Goal: Find specific page/section: Find specific page/section

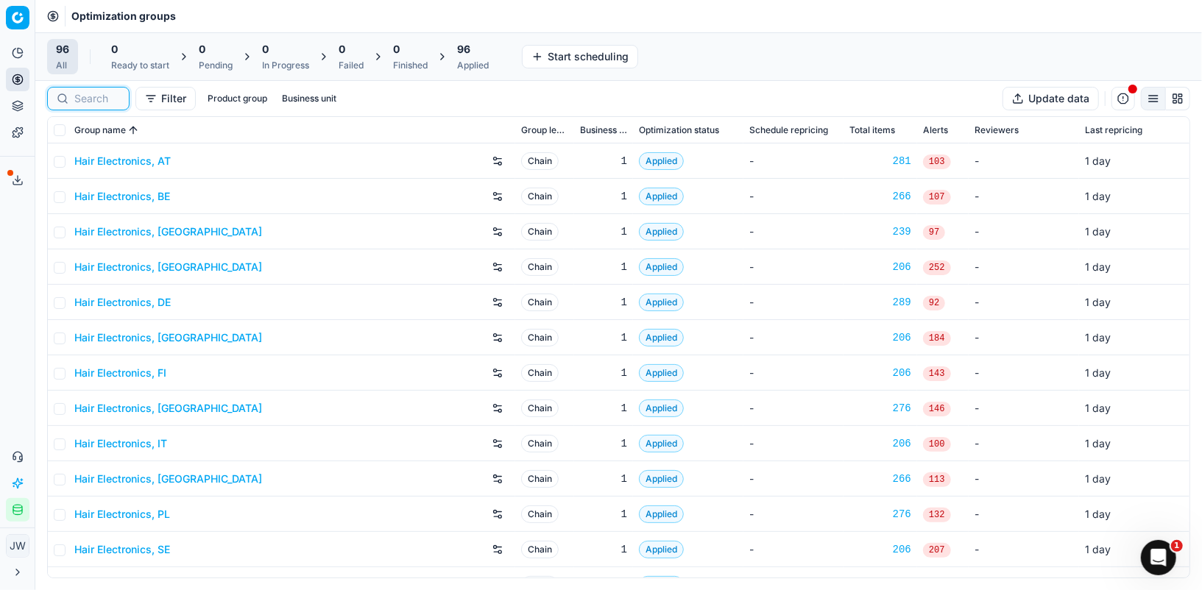
click at [93, 95] on input at bounding box center [97, 98] width 46 height 15
click at [18, 516] on button "Integration status" at bounding box center [18, 510] width 24 height 24
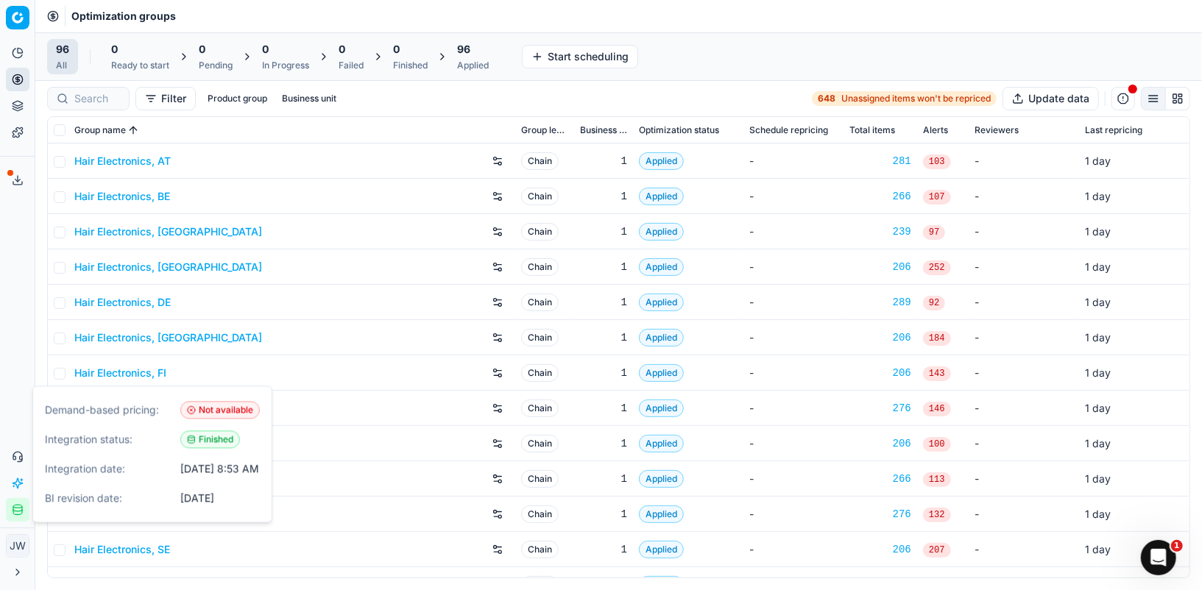
click at [18, 516] on button "Integration status" at bounding box center [18, 510] width 24 height 24
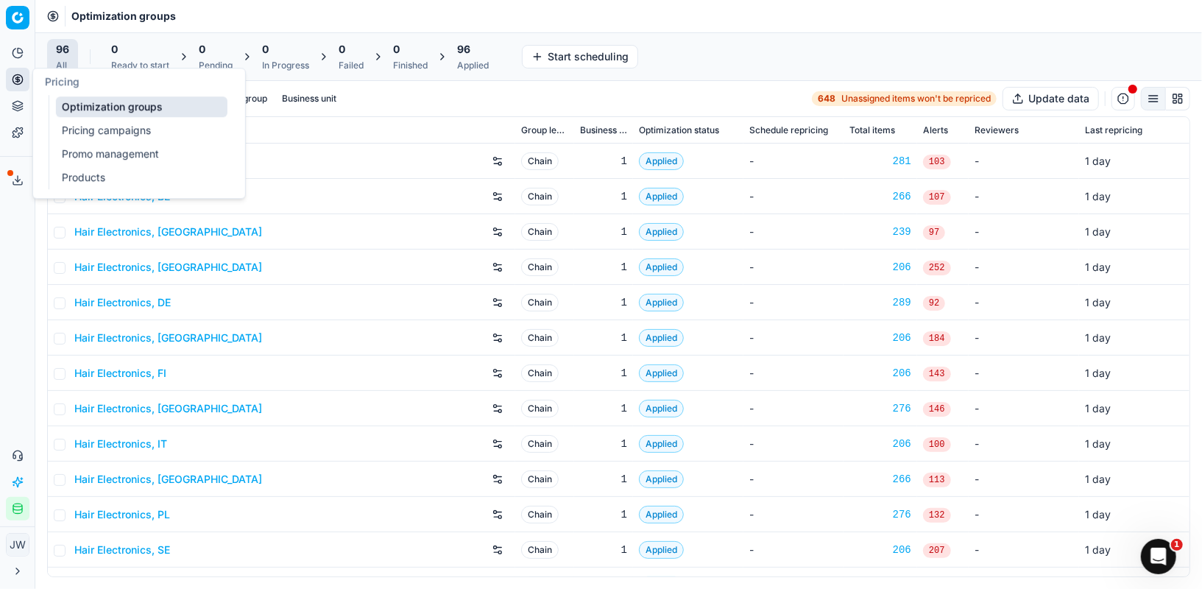
click at [19, 77] on icon at bounding box center [18, 80] width 12 height 12
click at [89, 96] on link "Optimization groups" at bounding box center [141, 106] width 171 height 21
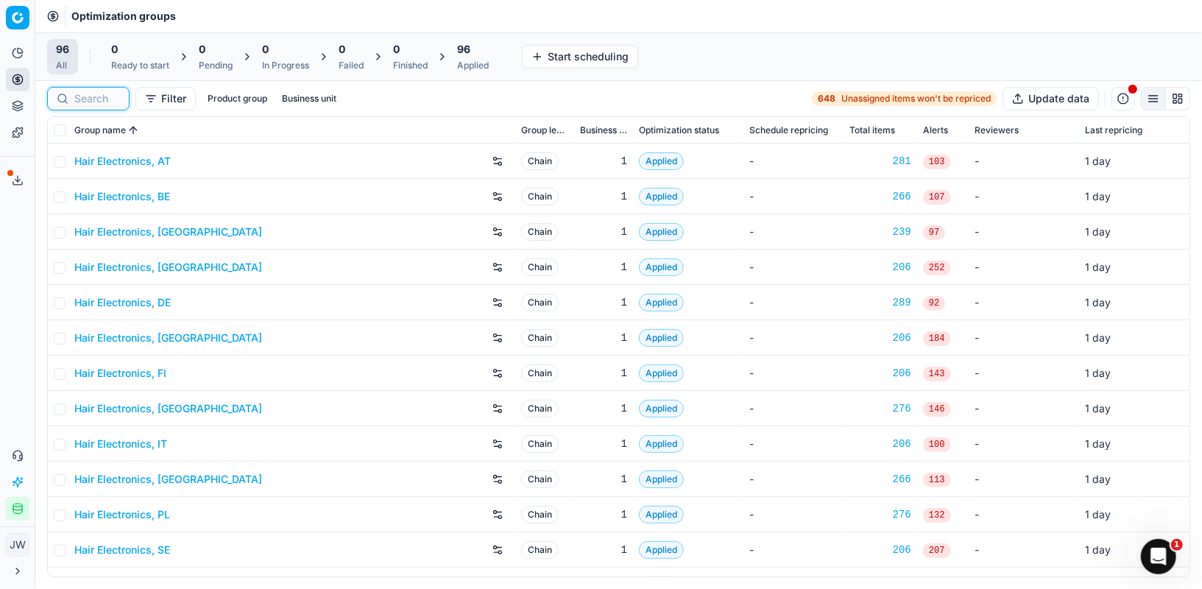
click at [94, 95] on input at bounding box center [97, 98] width 46 height 15
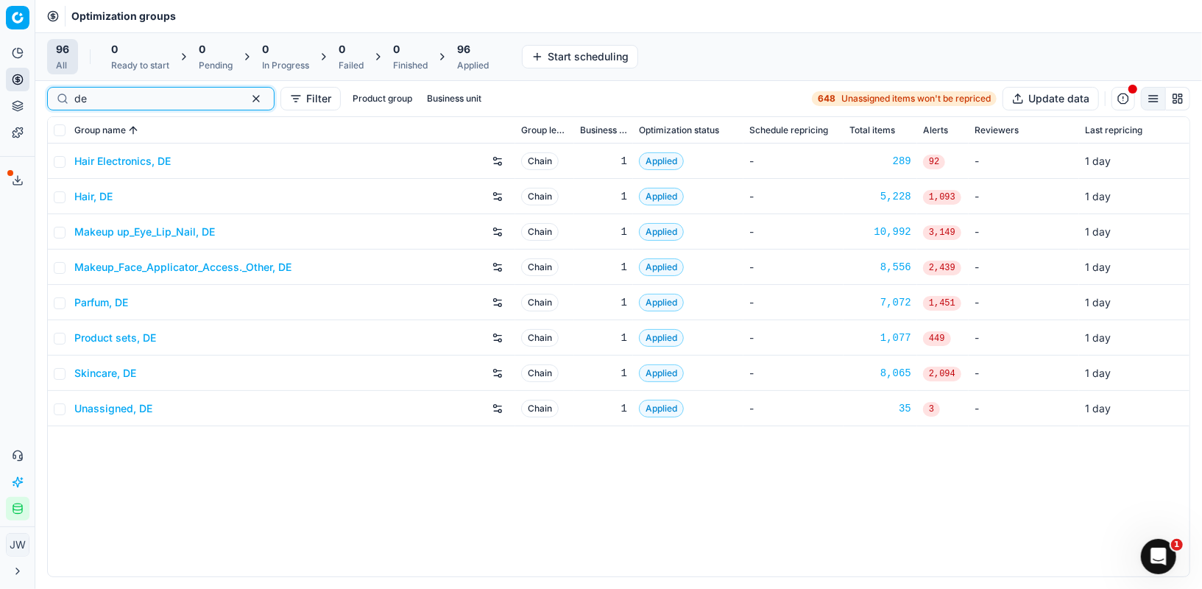
type input "de"
click at [105, 337] on link "Product sets, DE" at bounding box center [115, 337] width 82 height 15
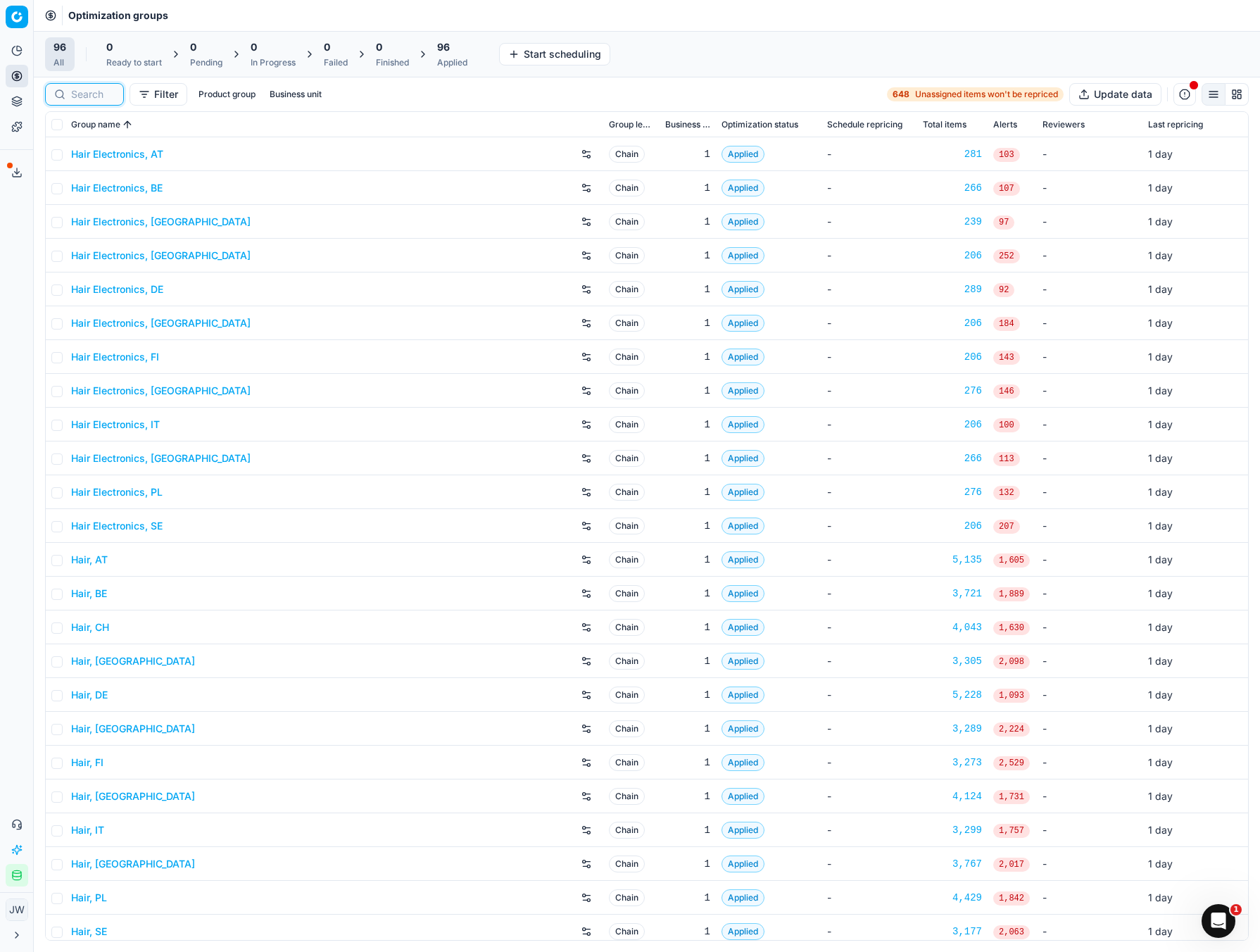
click at [88, 93] on input at bounding box center [93, 94] width 44 height 14
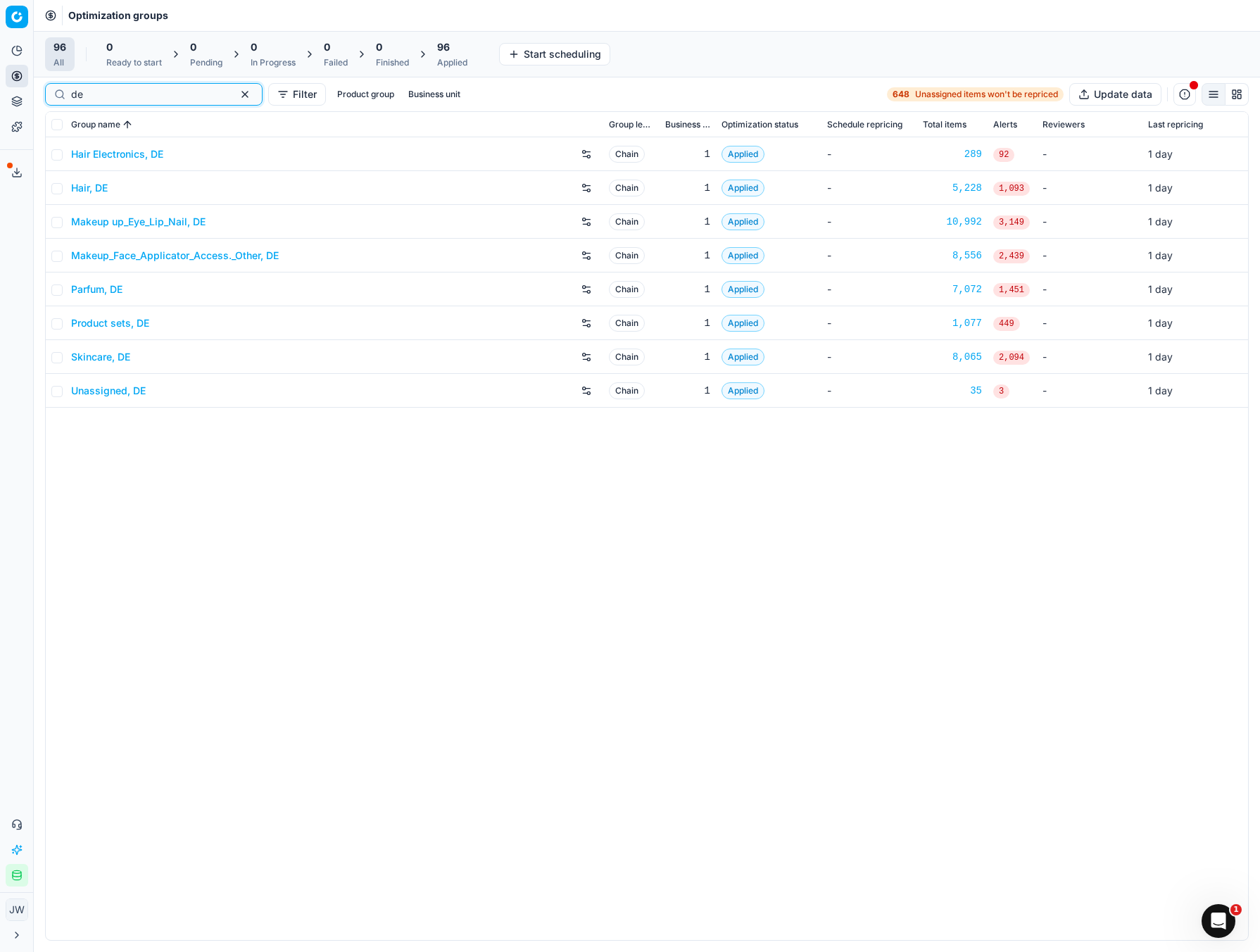
type input "de"
click at [17, 101] on icon at bounding box center [17, 101] width 11 height 11
click at [65, 119] on link "Assortment" at bounding box center [135, 127] width 164 height 20
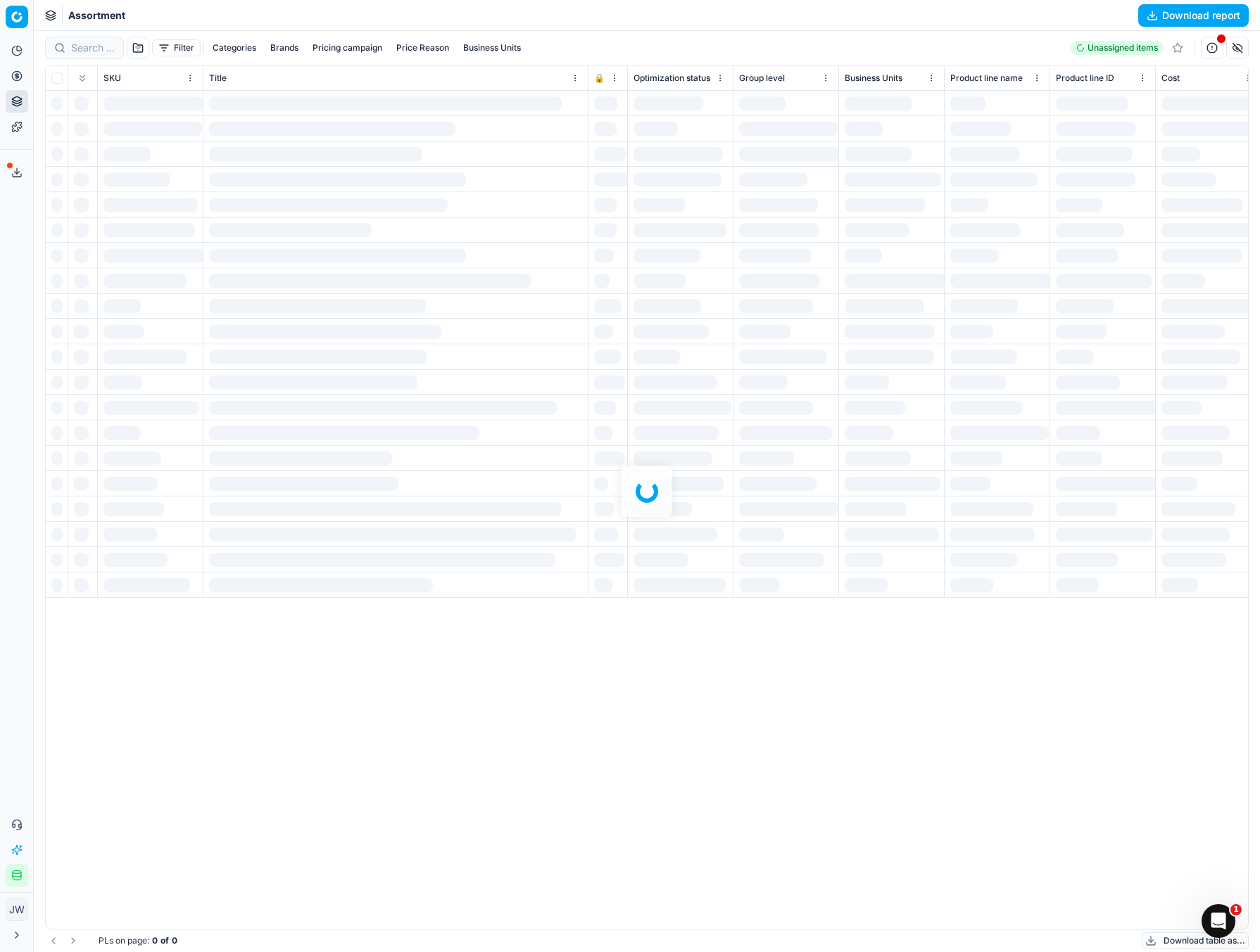
click at [432, 50] on div at bounding box center [647, 491] width 1227 height 921
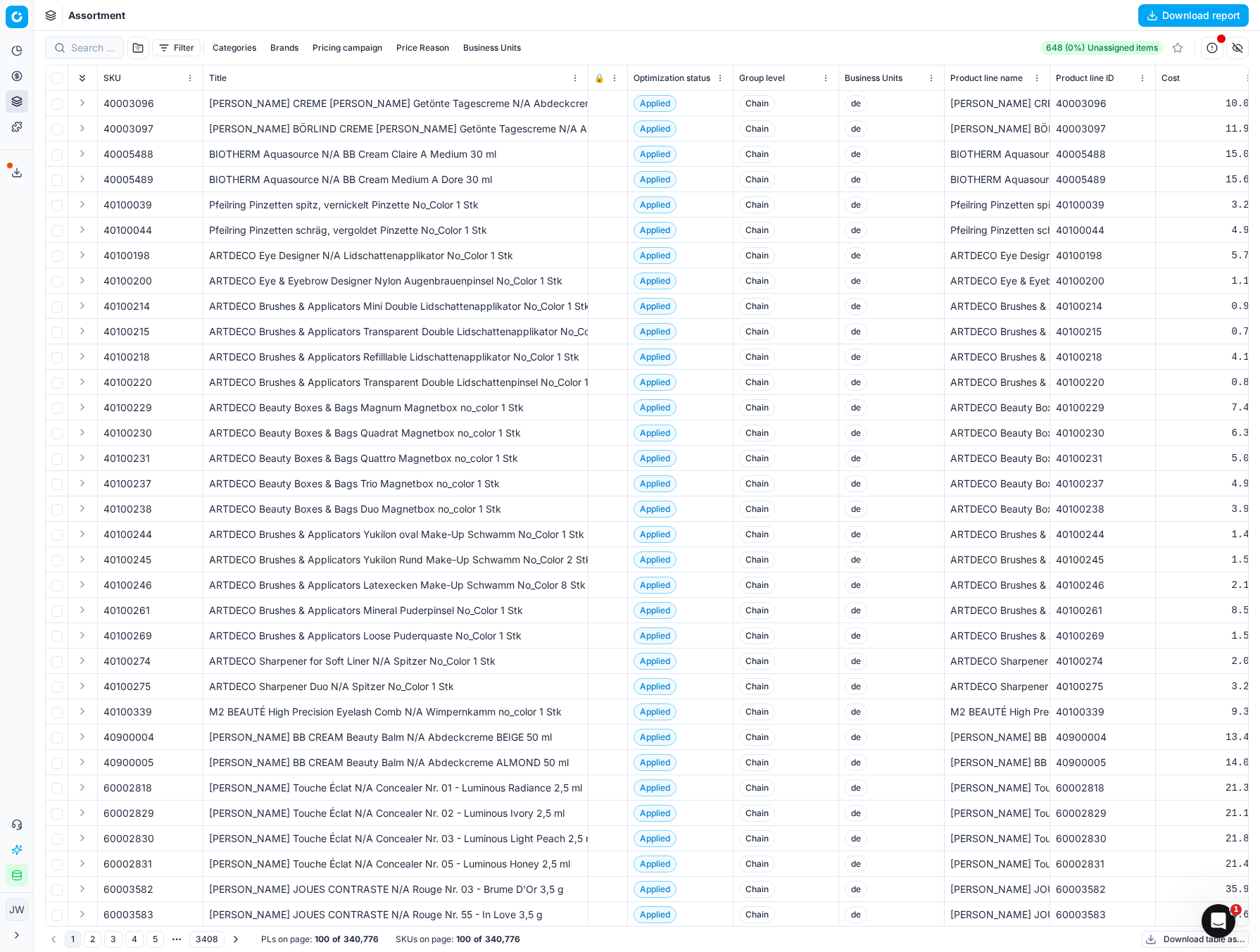
click at [234, 47] on button "Categories" at bounding box center [233, 48] width 55 height 17
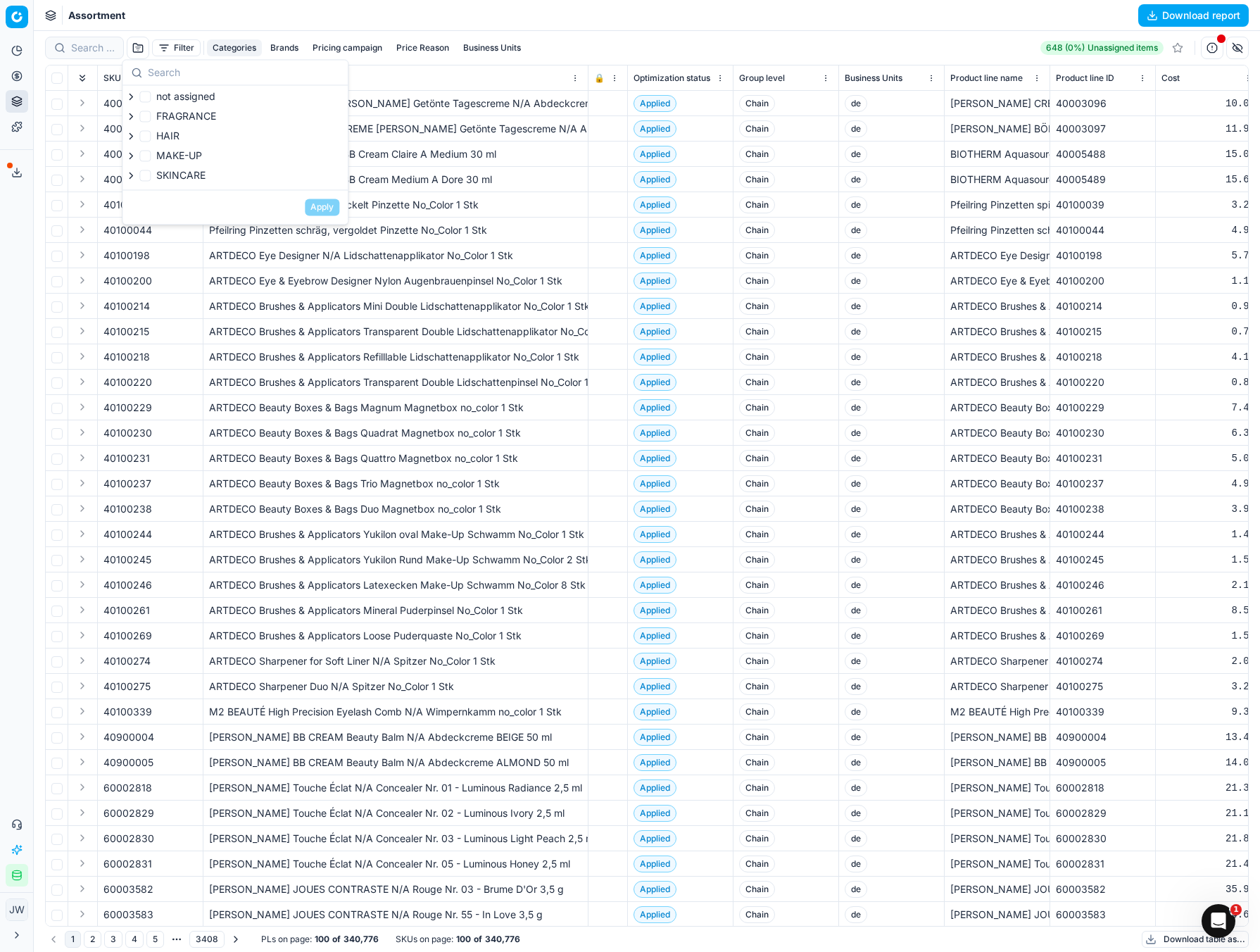
click at [234, 47] on button "Categories" at bounding box center [233, 48] width 55 height 17
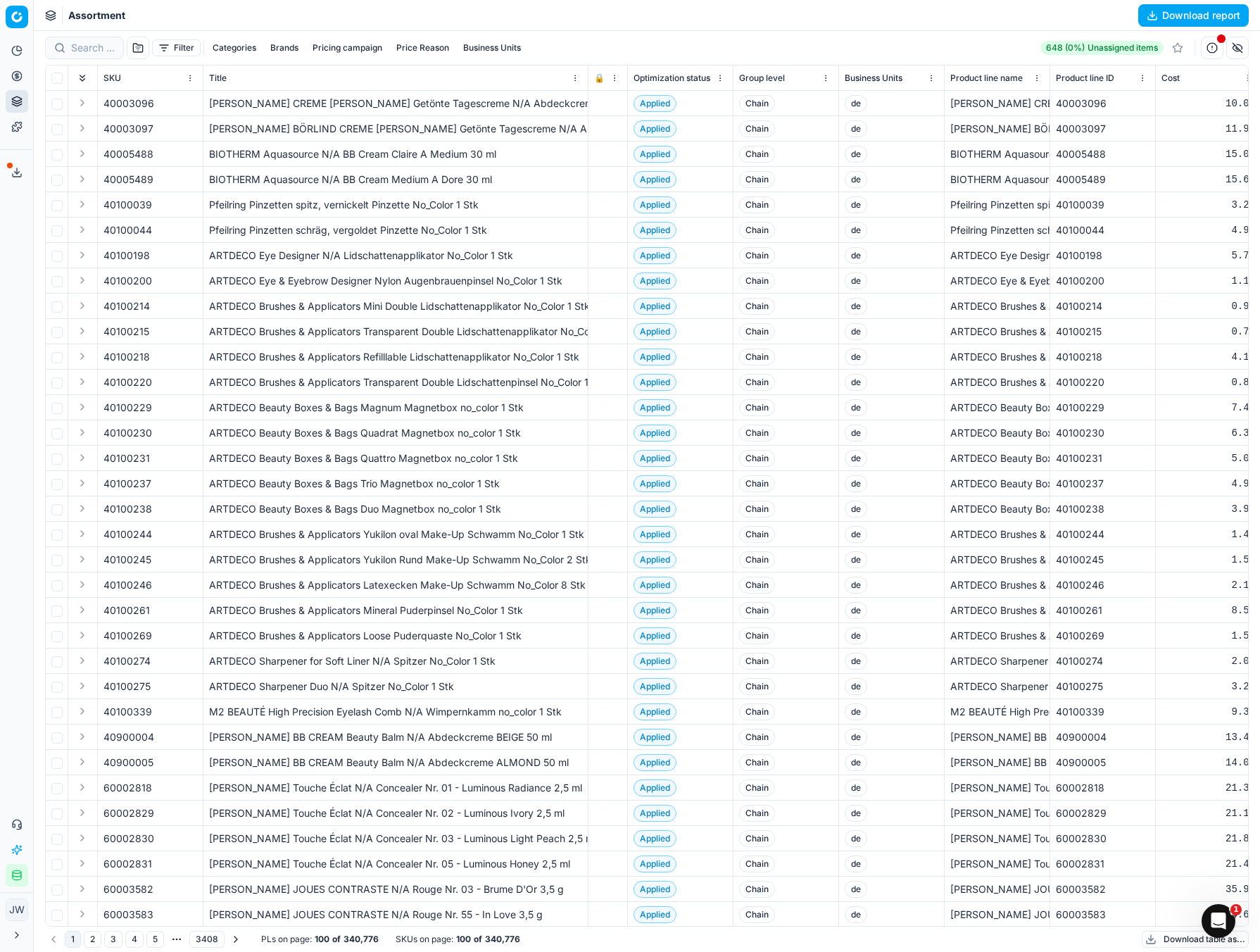
click at [290, 47] on button "Brands" at bounding box center [284, 48] width 39 height 17
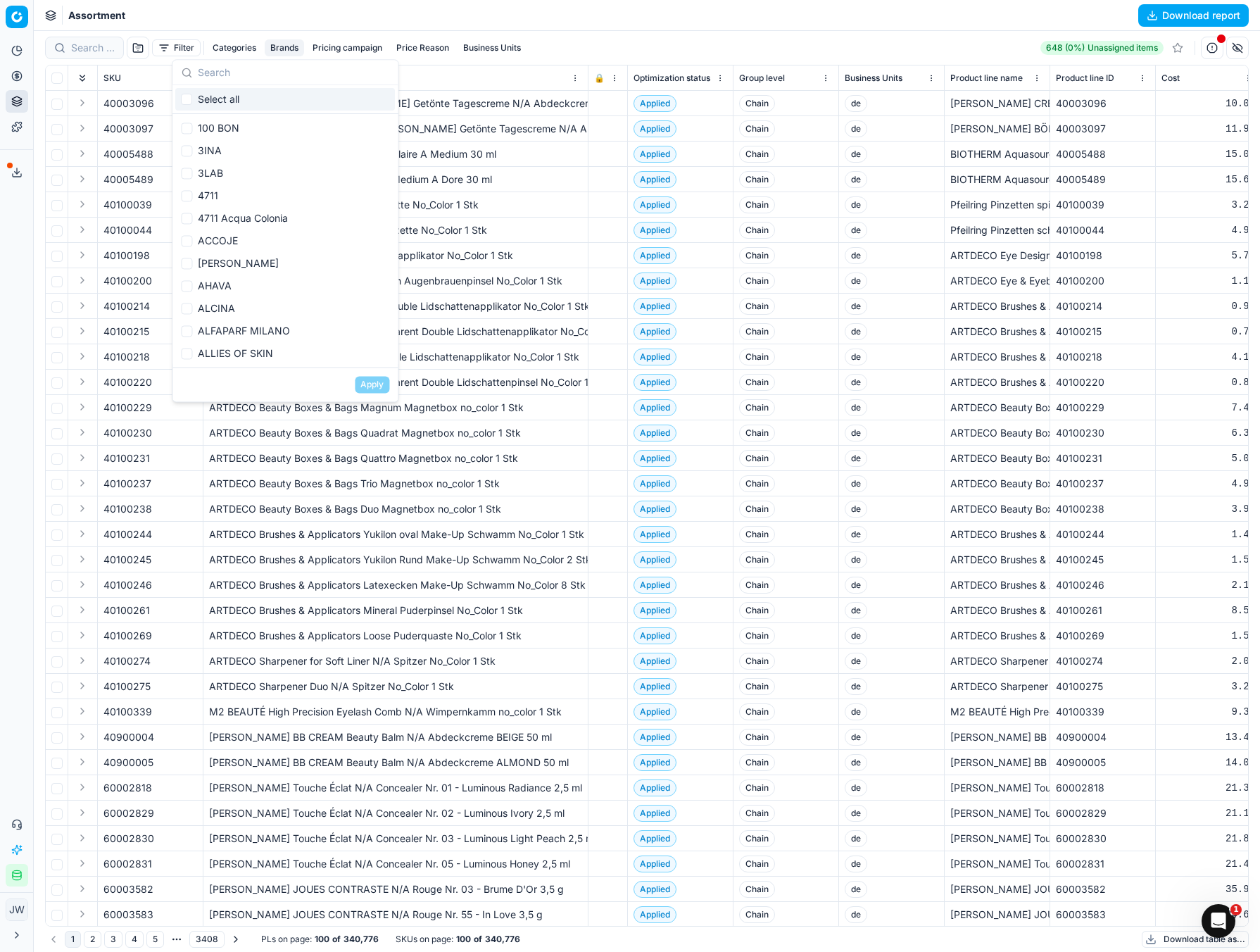
click at [295, 47] on button "Brands" at bounding box center [284, 48] width 39 height 17
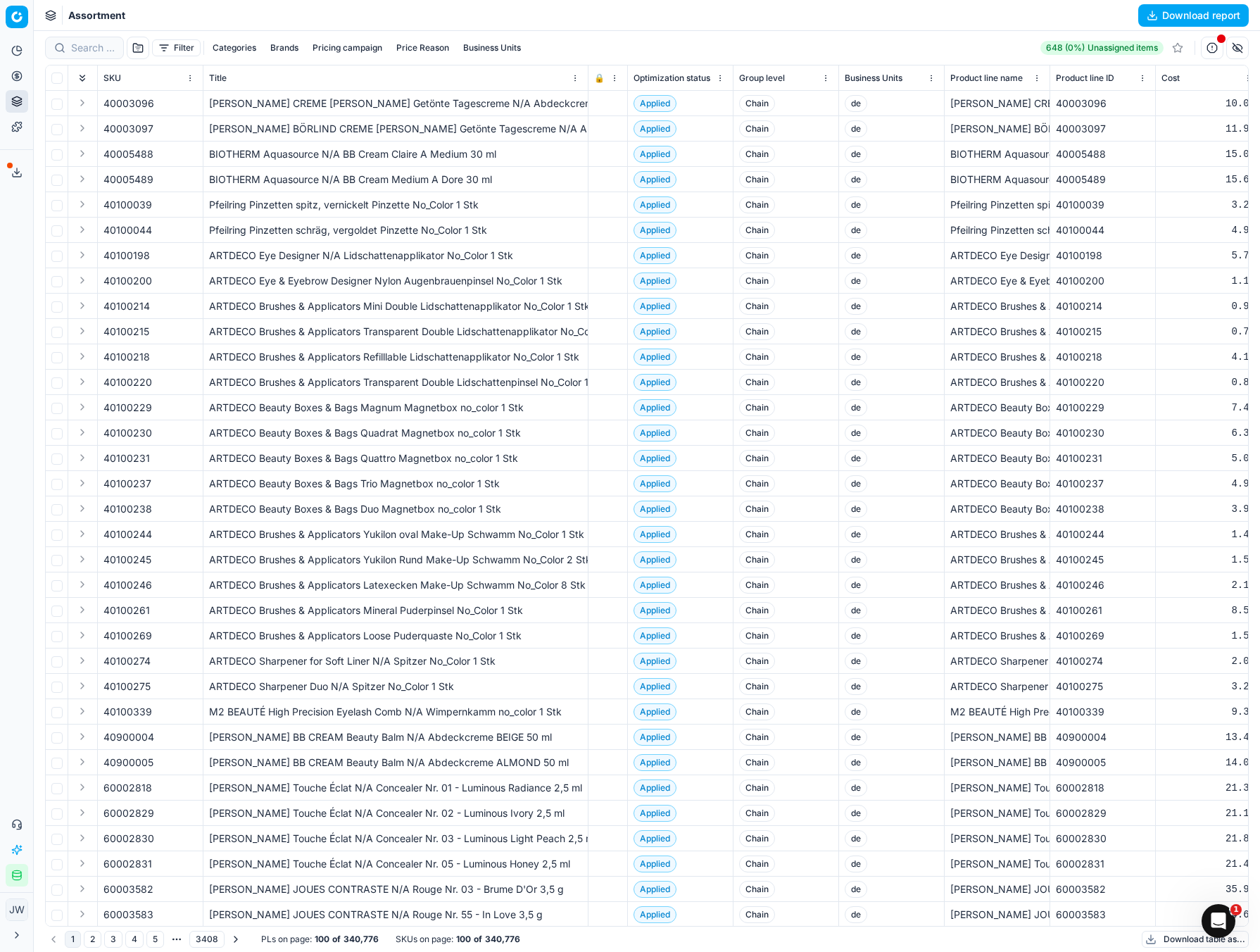
click at [361, 47] on button "Pricing campaign" at bounding box center [347, 48] width 81 height 17
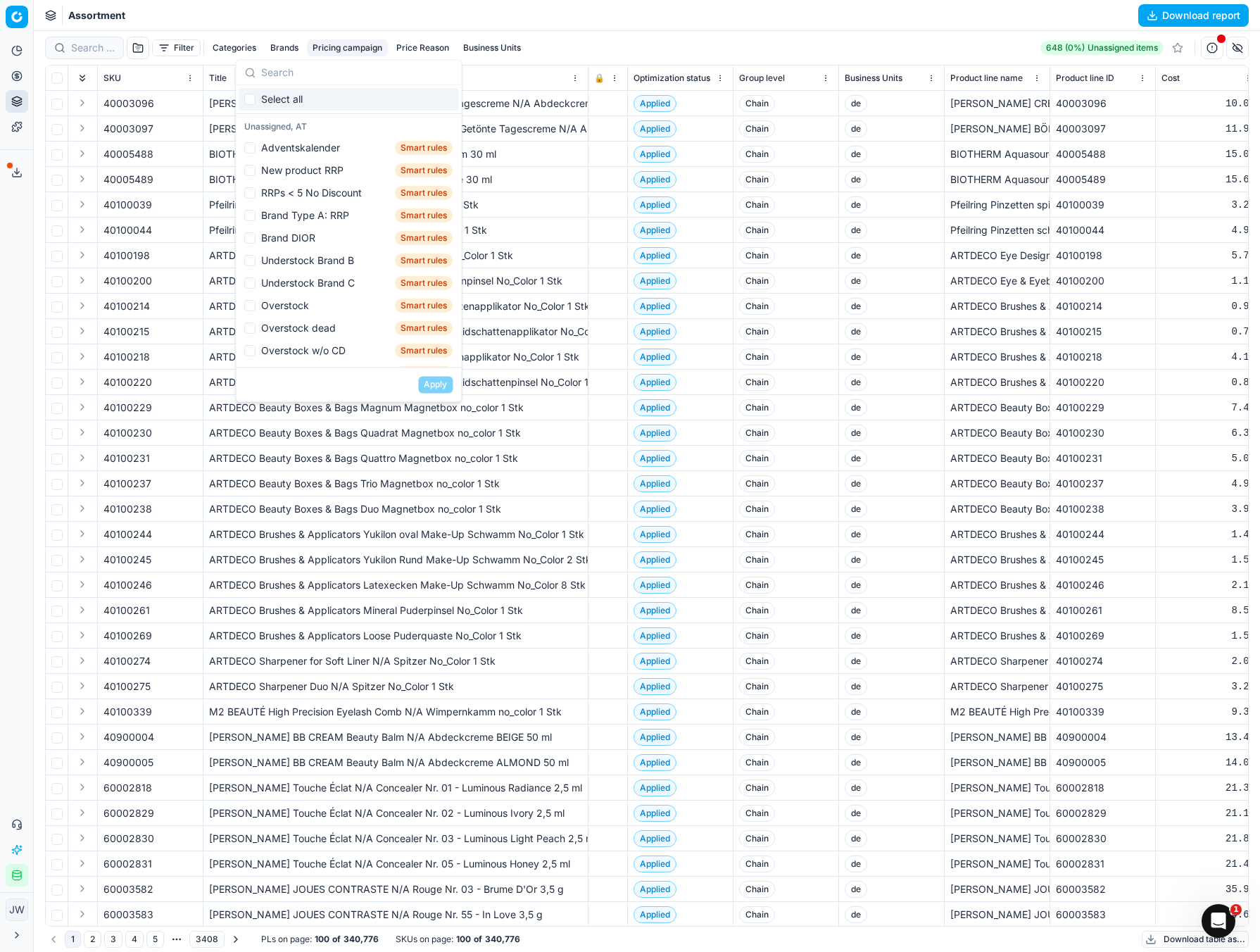
click at [361, 47] on button "Pricing campaign" at bounding box center [347, 48] width 81 height 17
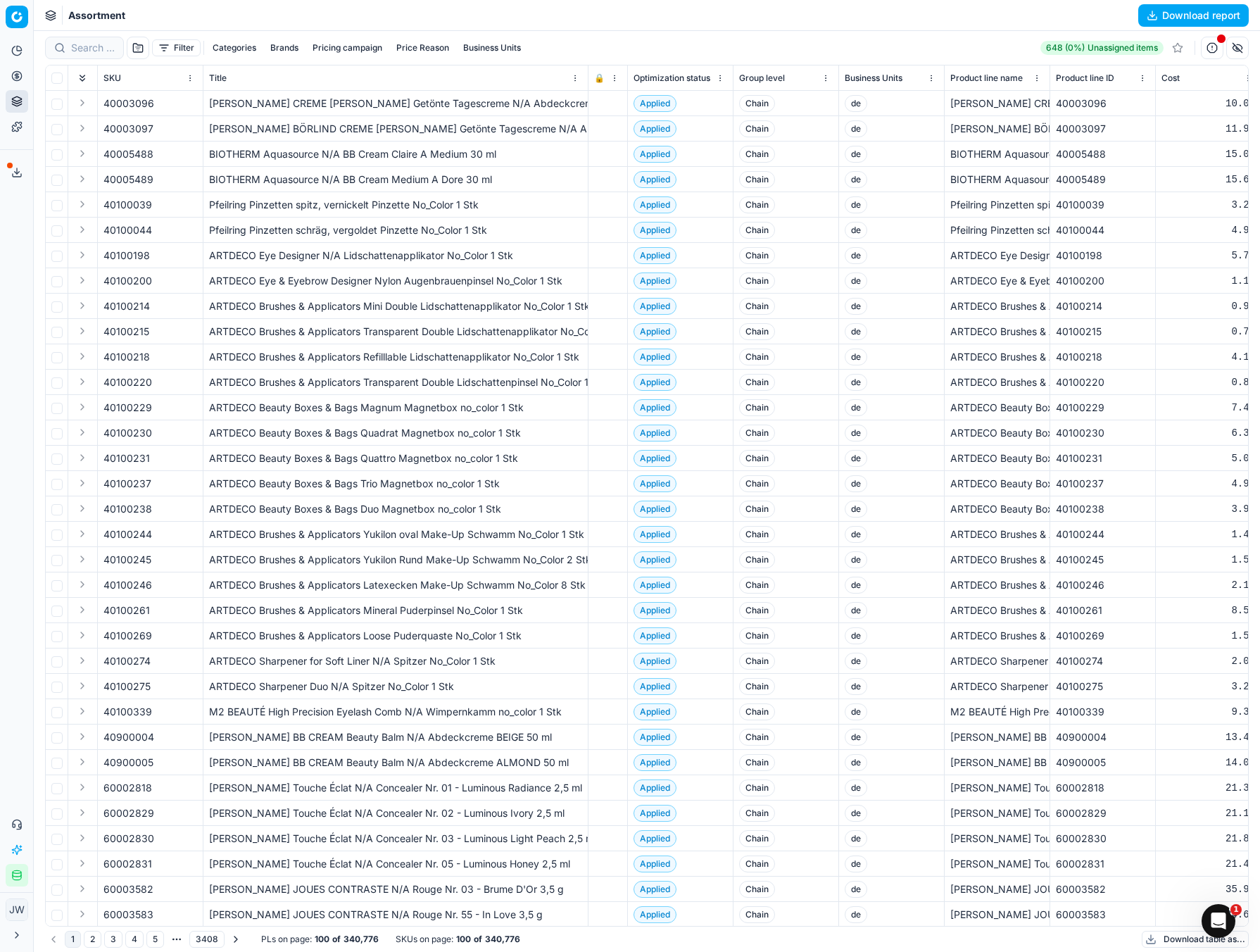
click at [433, 50] on button "Price Reason" at bounding box center [422, 48] width 64 height 17
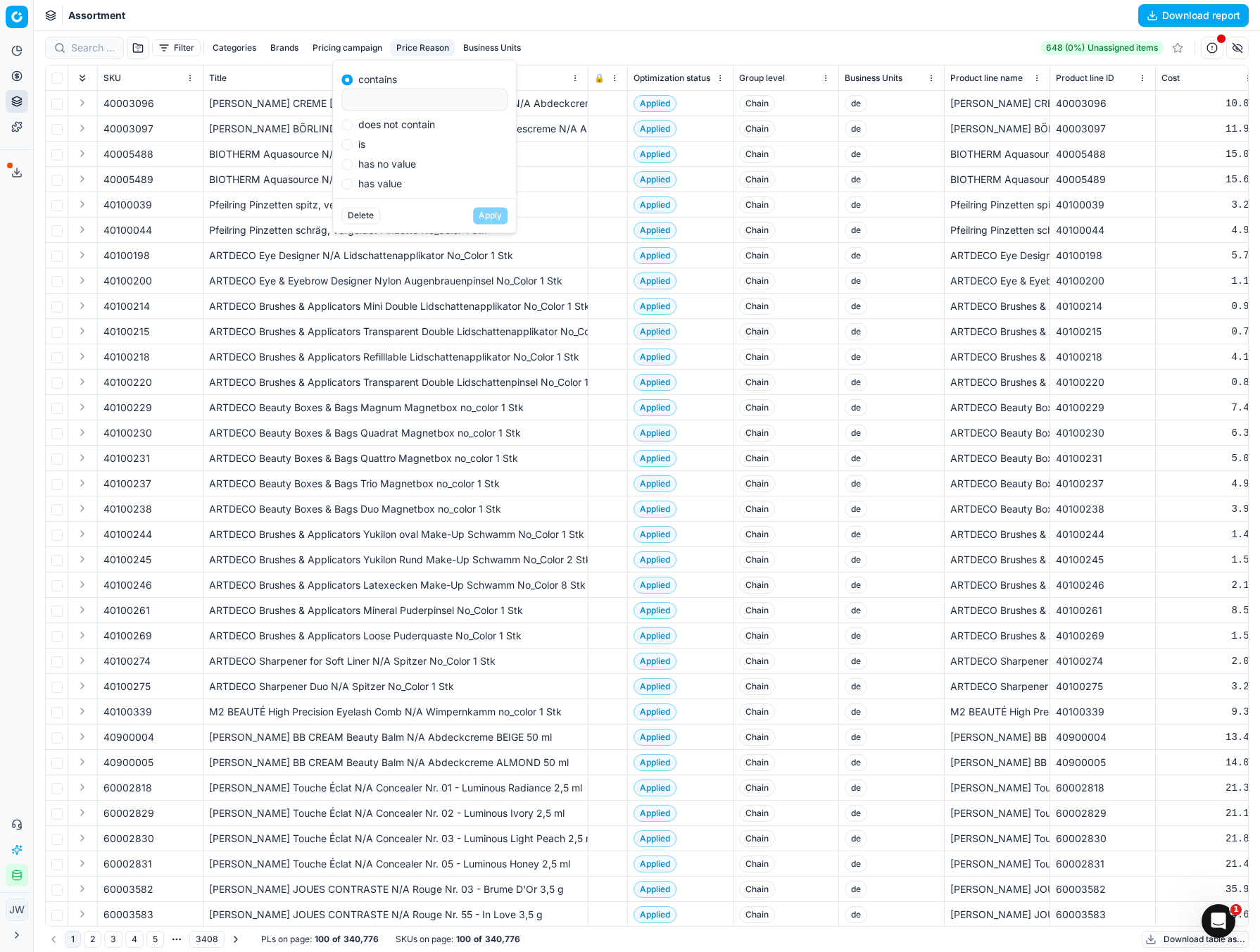
click at [442, 50] on button "Price Reason" at bounding box center [422, 48] width 64 height 17
click at [494, 50] on button "Business Units" at bounding box center [492, 48] width 69 height 17
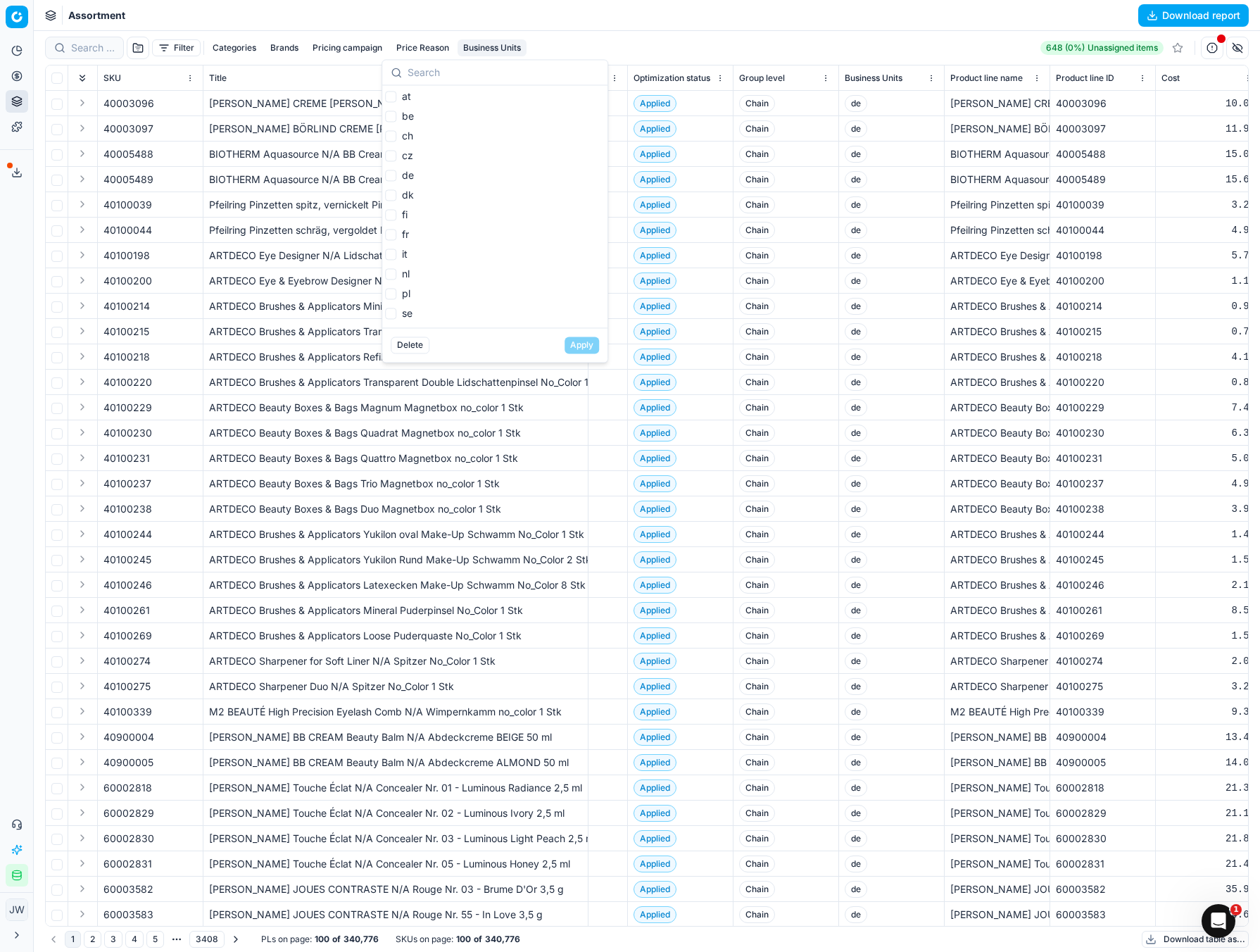
click at [494, 50] on button "Business Units" at bounding box center [492, 48] width 69 height 17
